Goal: Task Accomplishment & Management: Use online tool/utility

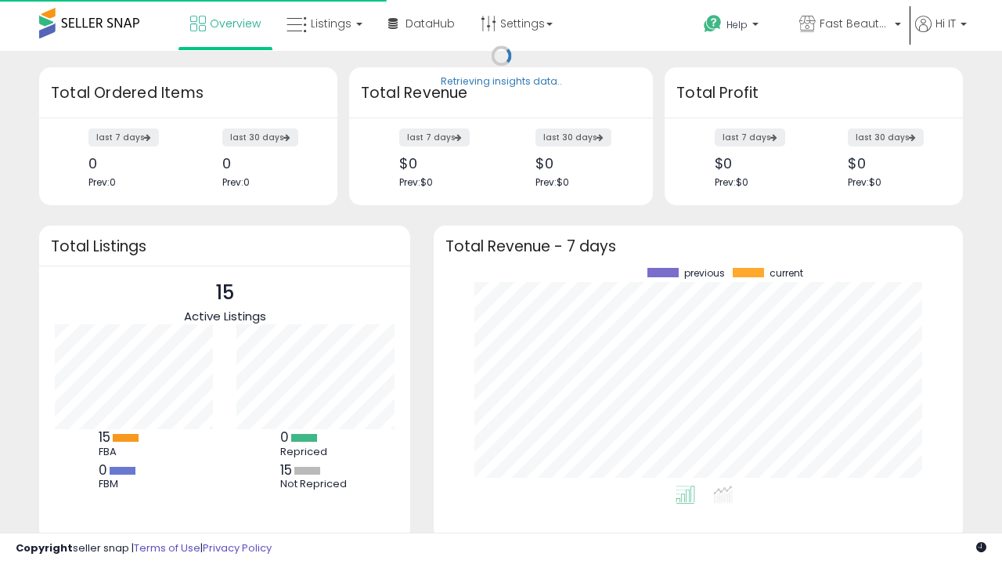
scroll to position [218, 498]
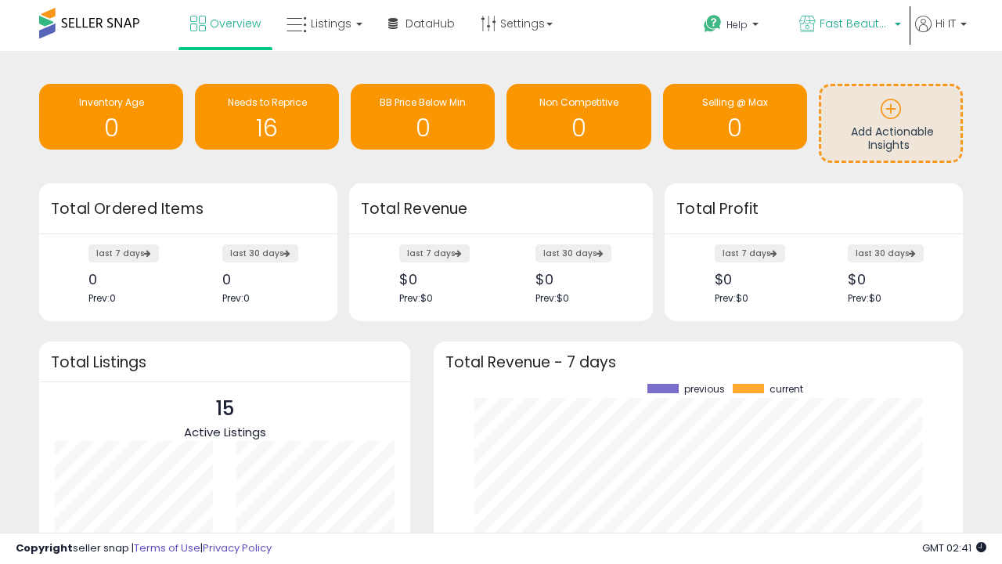
click at [849, 25] on span "Fast Beauty ([GEOGRAPHIC_DATA])" at bounding box center [855, 24] width 70 height 16
click at [0, 0] on span "You are Beautiful (IT)" at bounding box center [0, 0] width 0 height 0
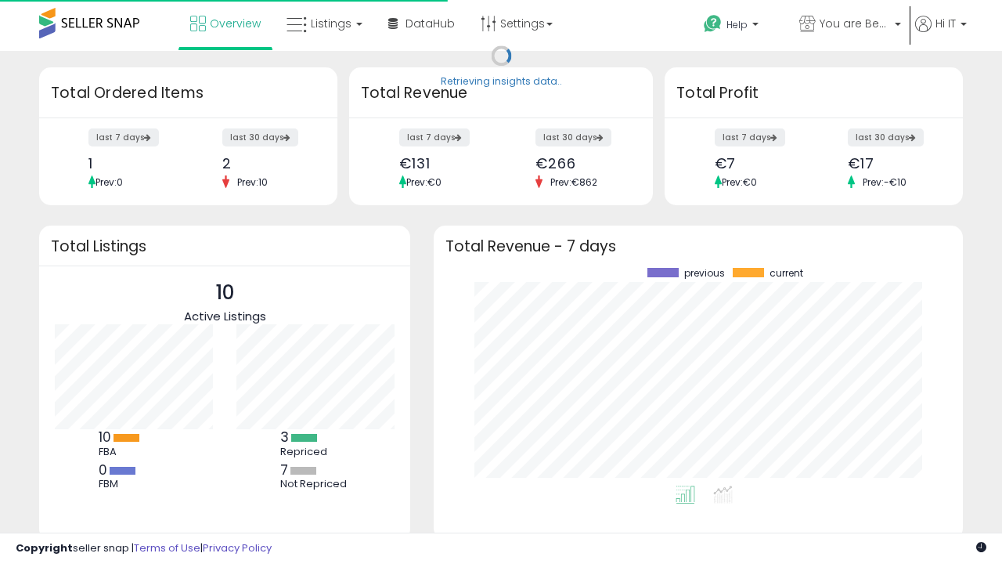
scroll to position [218, 498]
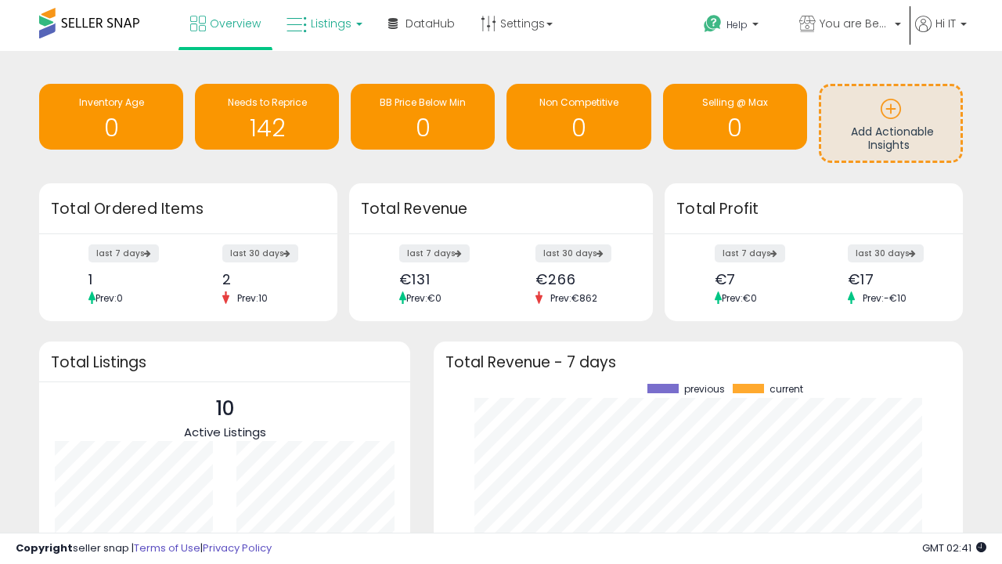
click at [323, 23] on span "Listings" at bounding box center [331, 24] width 41 height 16
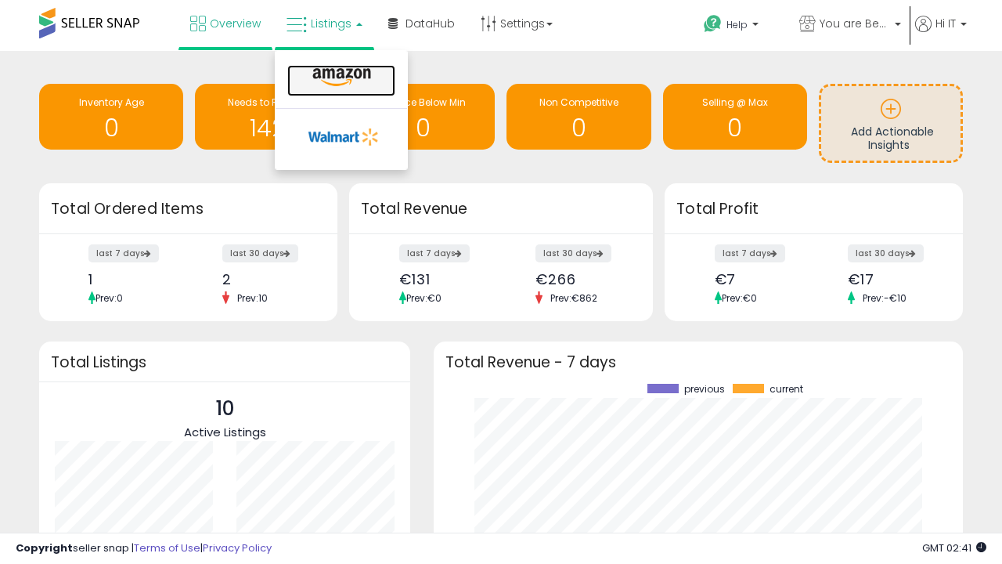
click at [340, 78] on icon at bounding box center [342, 77] width 68 height 20
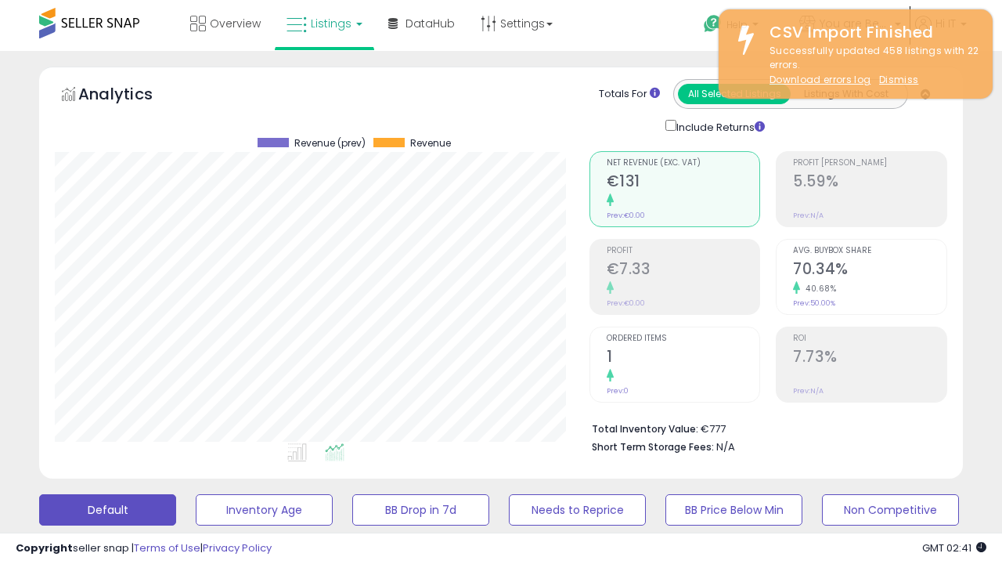
scroll to position [321, 534]
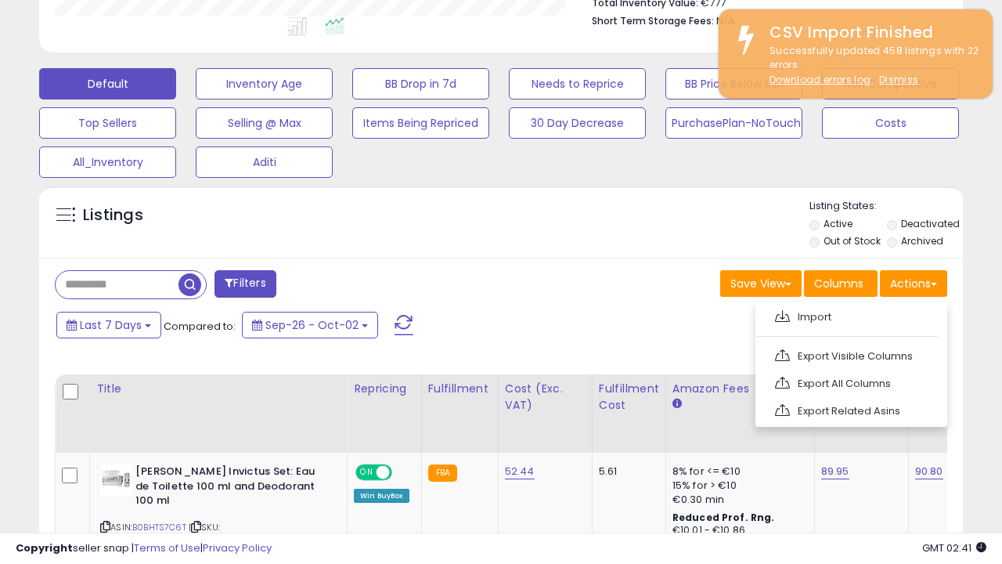
click at [782, 314] on span at bounding box center [782, 316] width 15 height 12
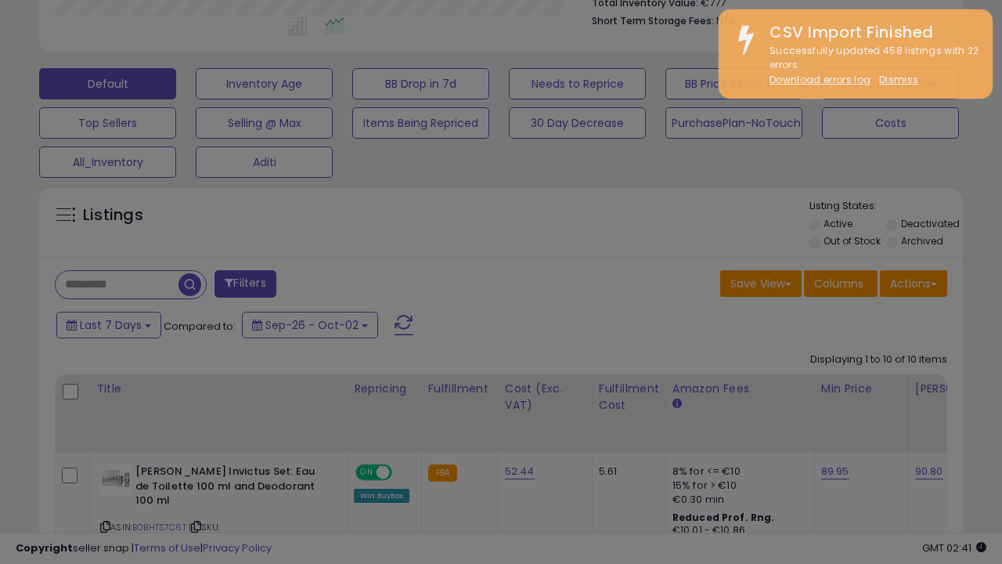
type input "**********"
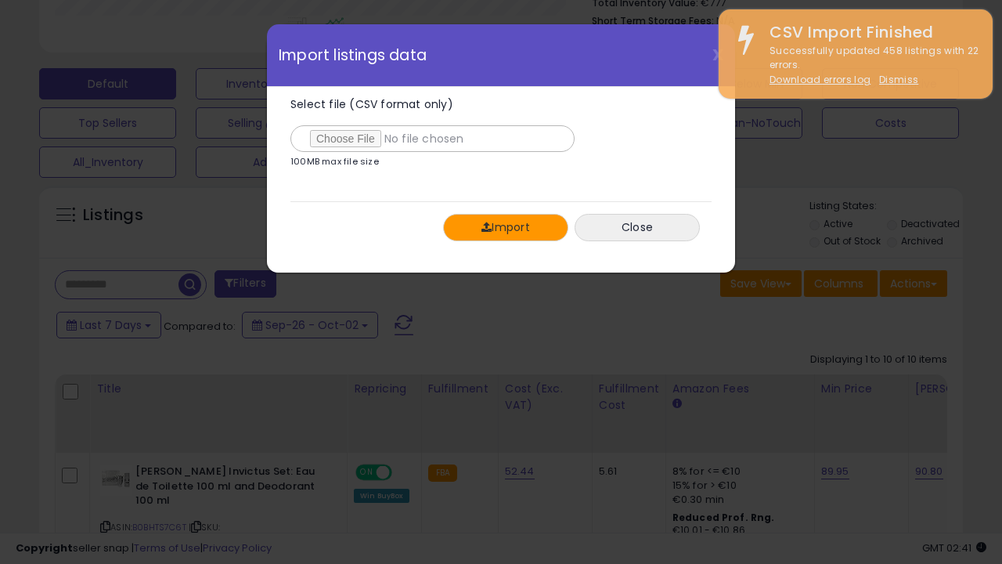
click at [505, 227] on button "Import" at bounding box center [505, 227] width 125 height 27
